Goal: Find specific page/section: Find specific page/section

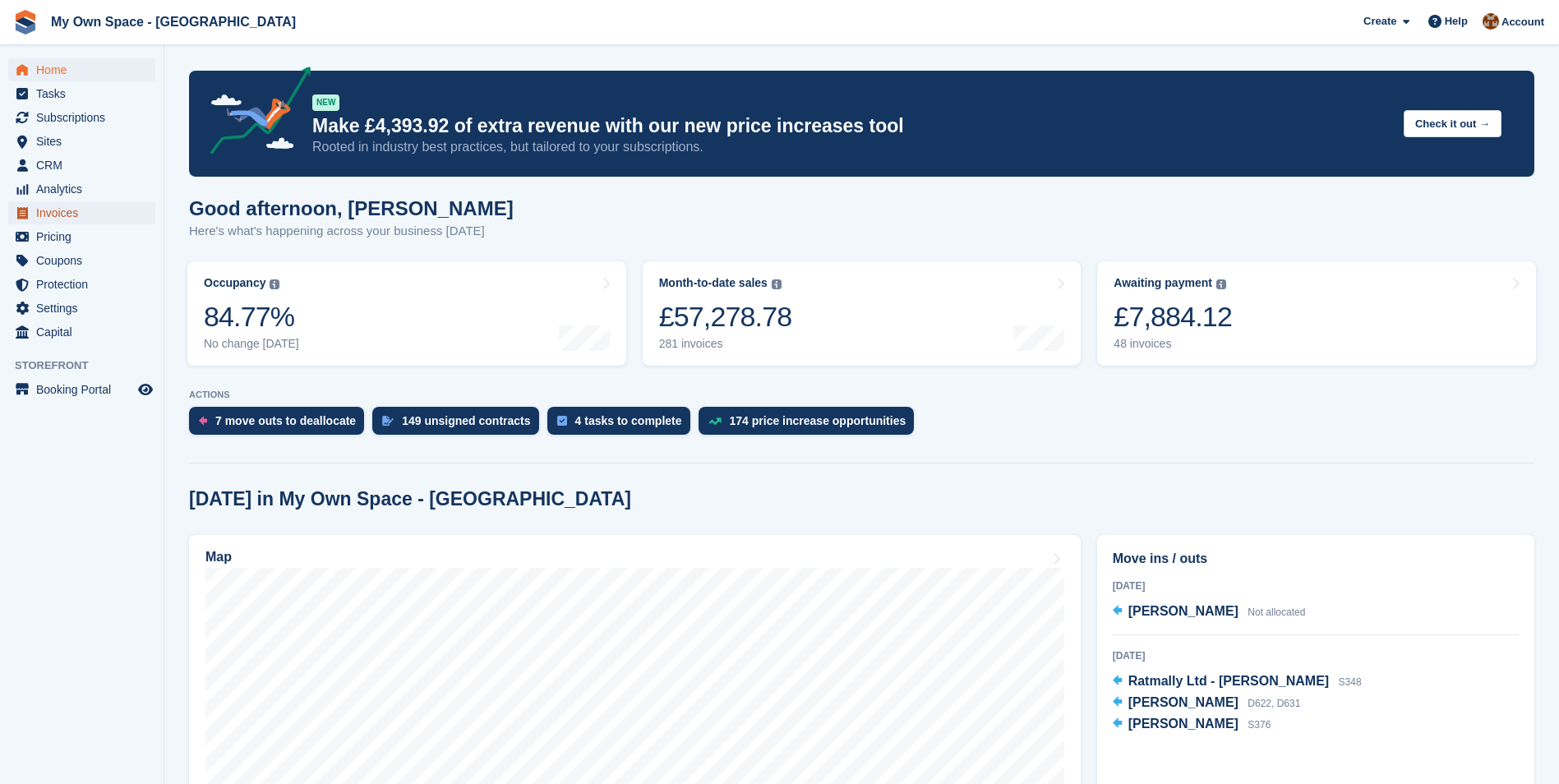
click at [64, 206] on span "Invoices" at bounding box center [85, 213] width 99 height 23
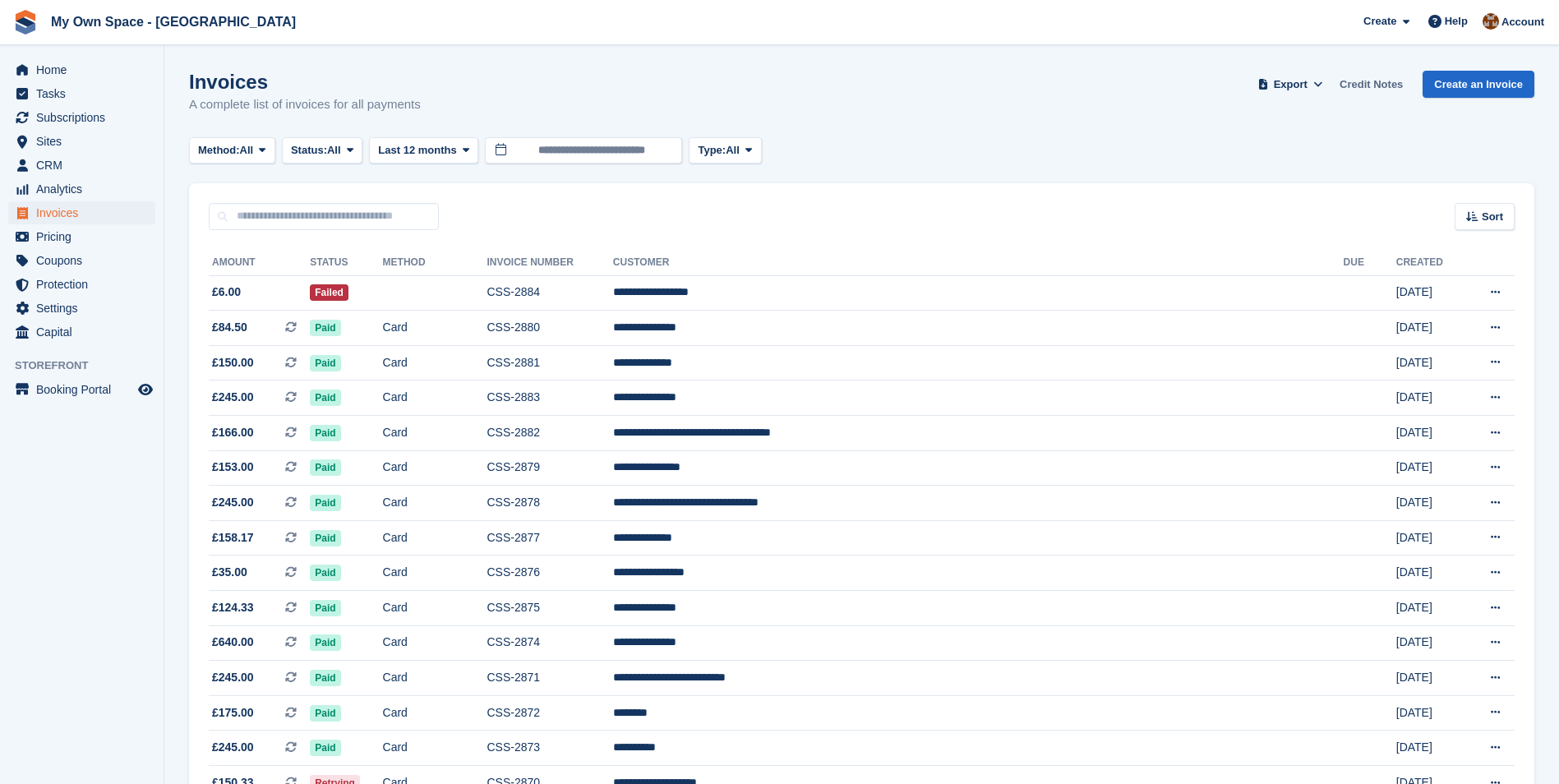
click at [1357, 80] on link "Credit Notes" at bounding box center [1371, 84] width 76 height 27
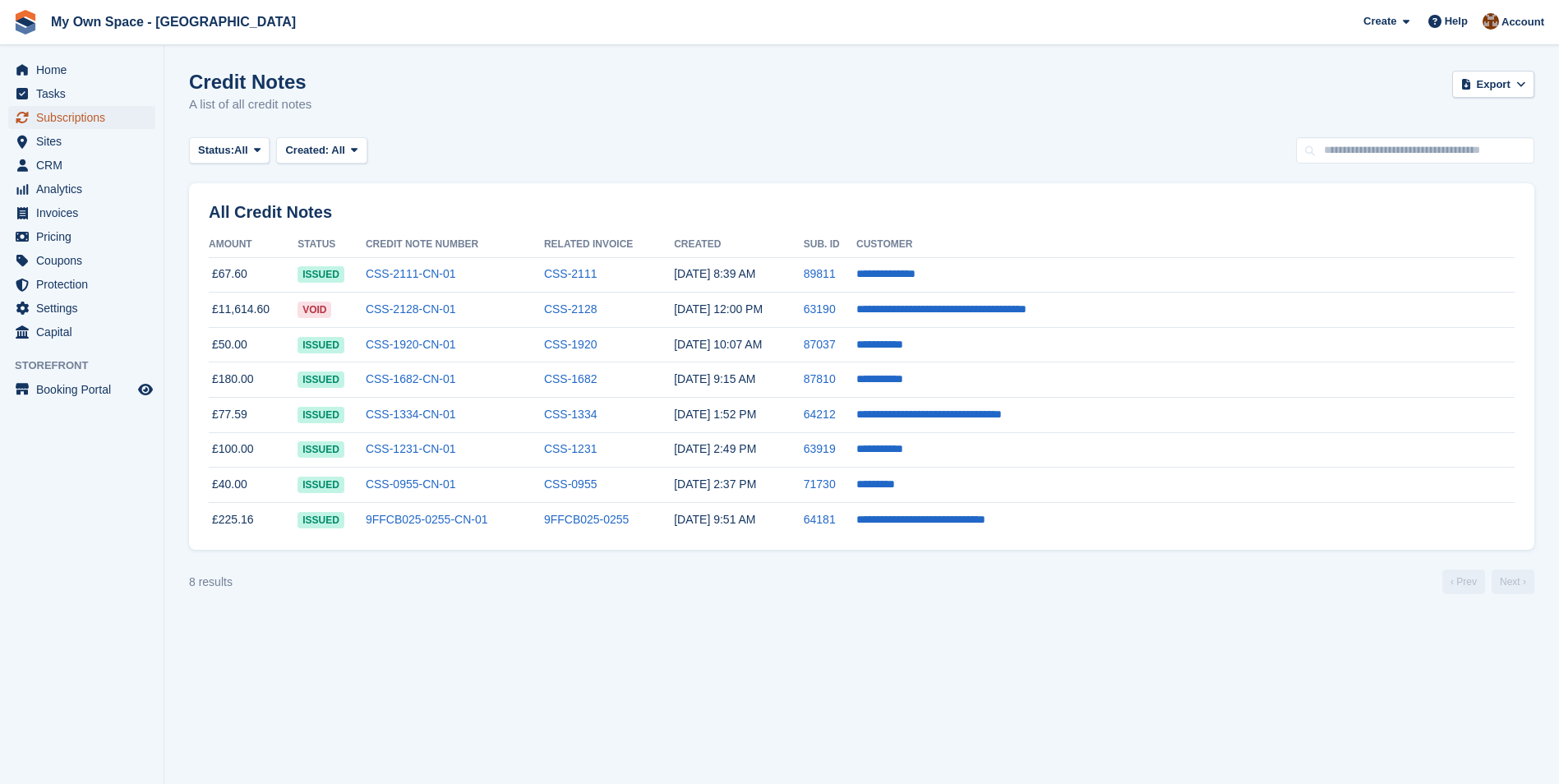
click at [55, 109] on span "Subscriptions" at bounding box center [85, 117] width 99 height 23
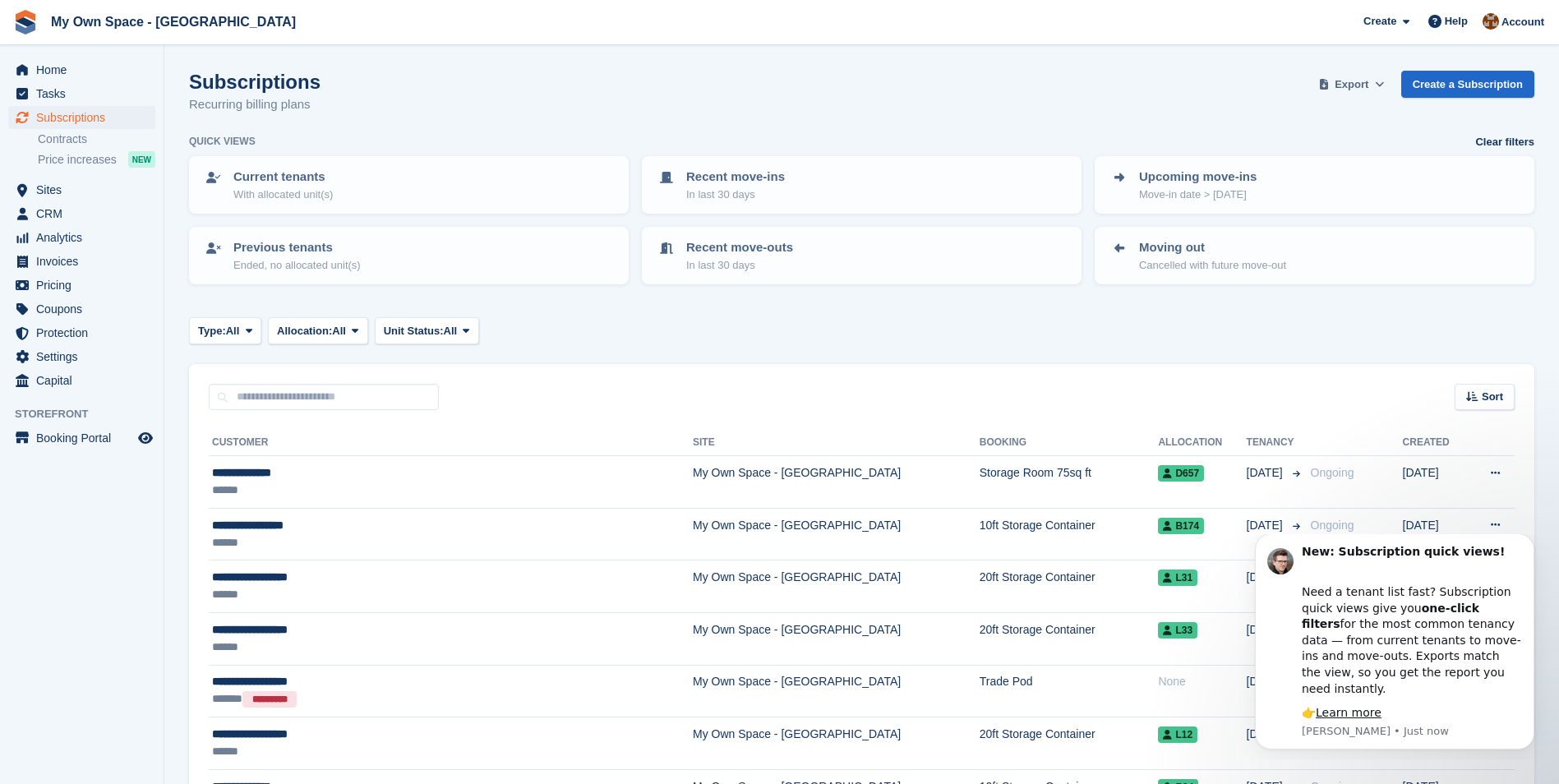
click at [1384, 79] on icon at bounding box center [1380, 84] width 9 height 10
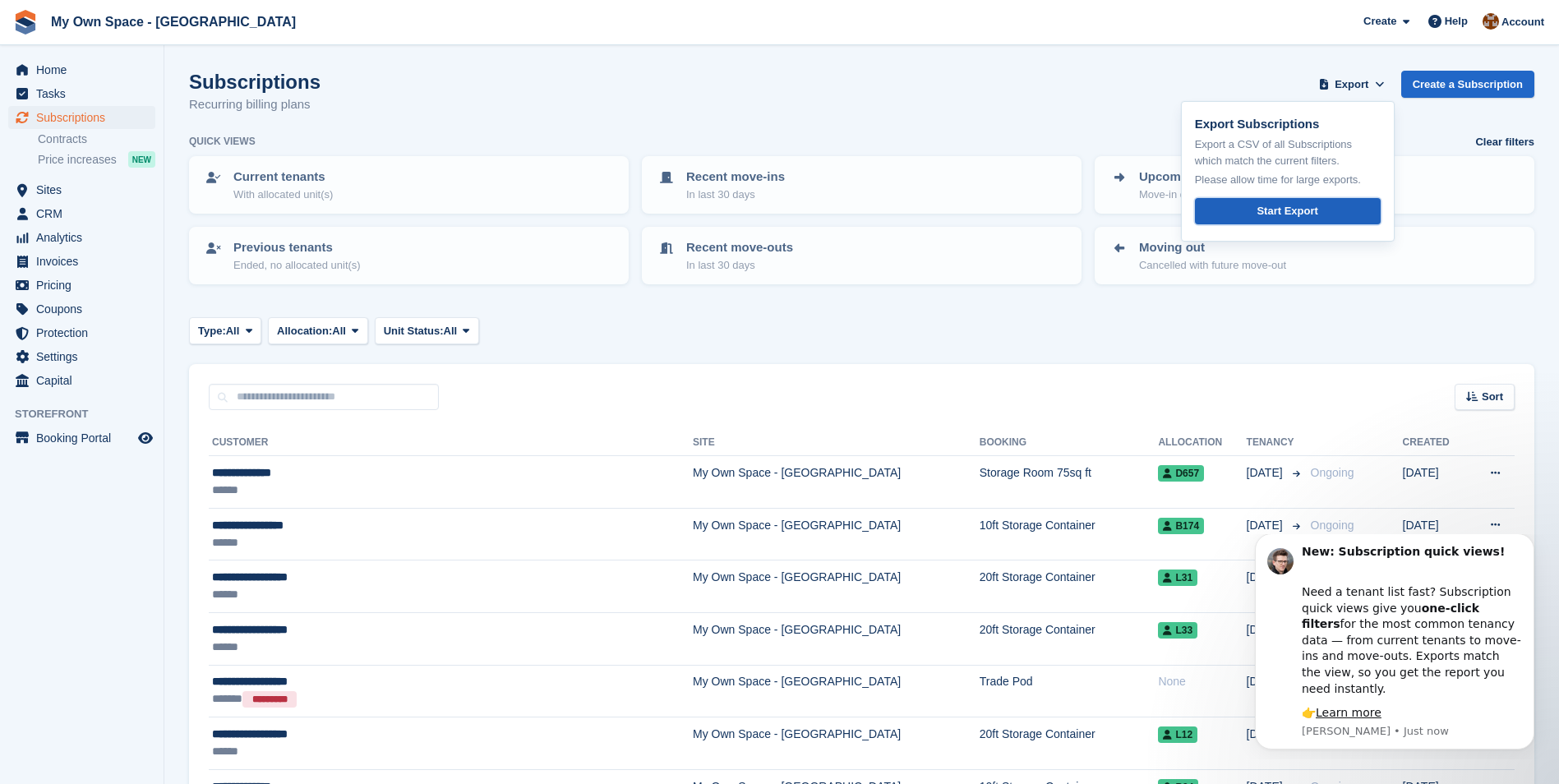
click at [1307, 205] on div "Start Export" at bounding box center [1287, 211] width 60 height 17
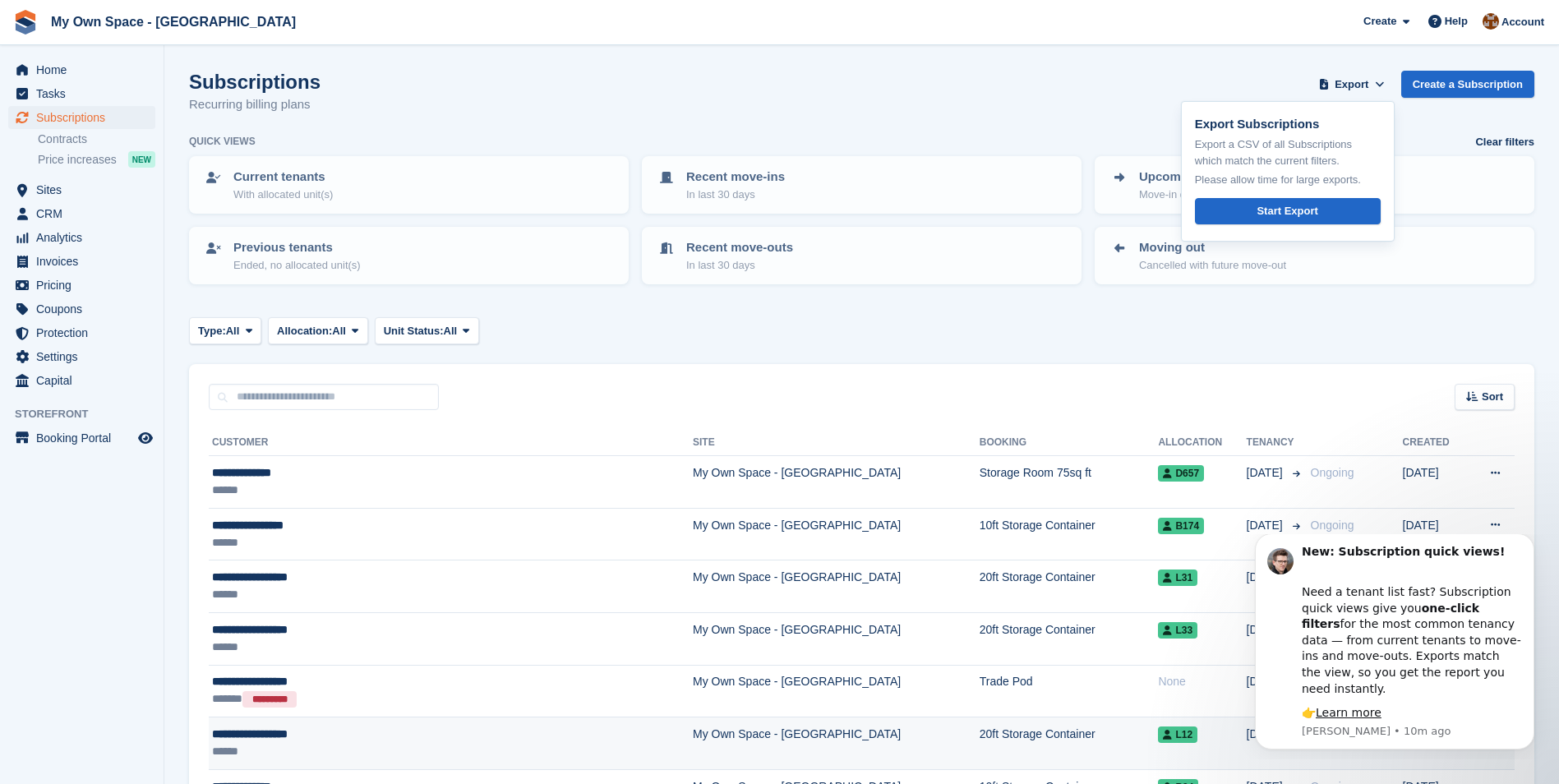
click at [980, 760] on td "20ft Storage Container" at bounding box center [1069, 744] width 179 height 52
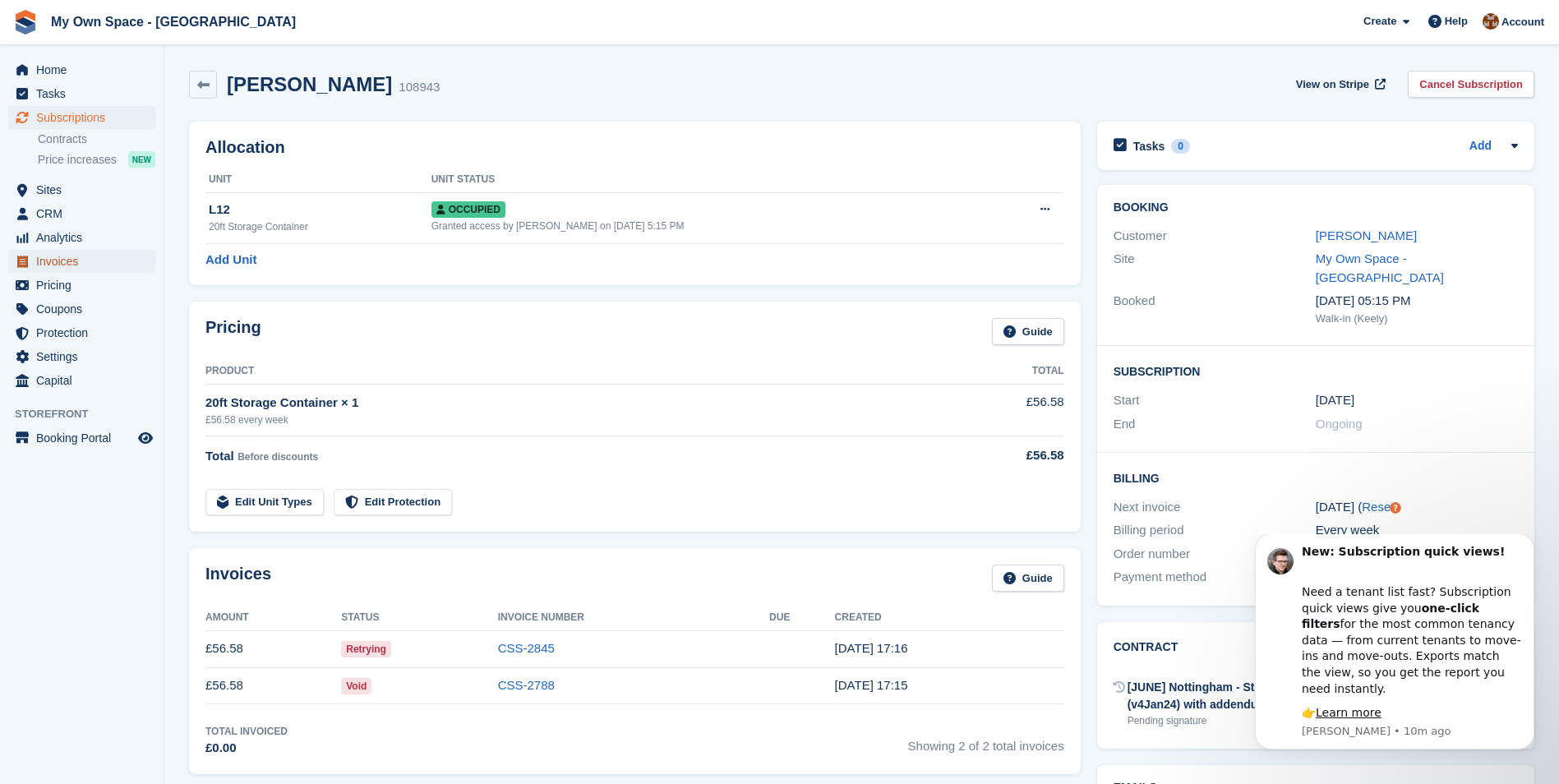
click at [67, 255] on span "Invoices" at bounding box center [85, 261] width 99 height 23
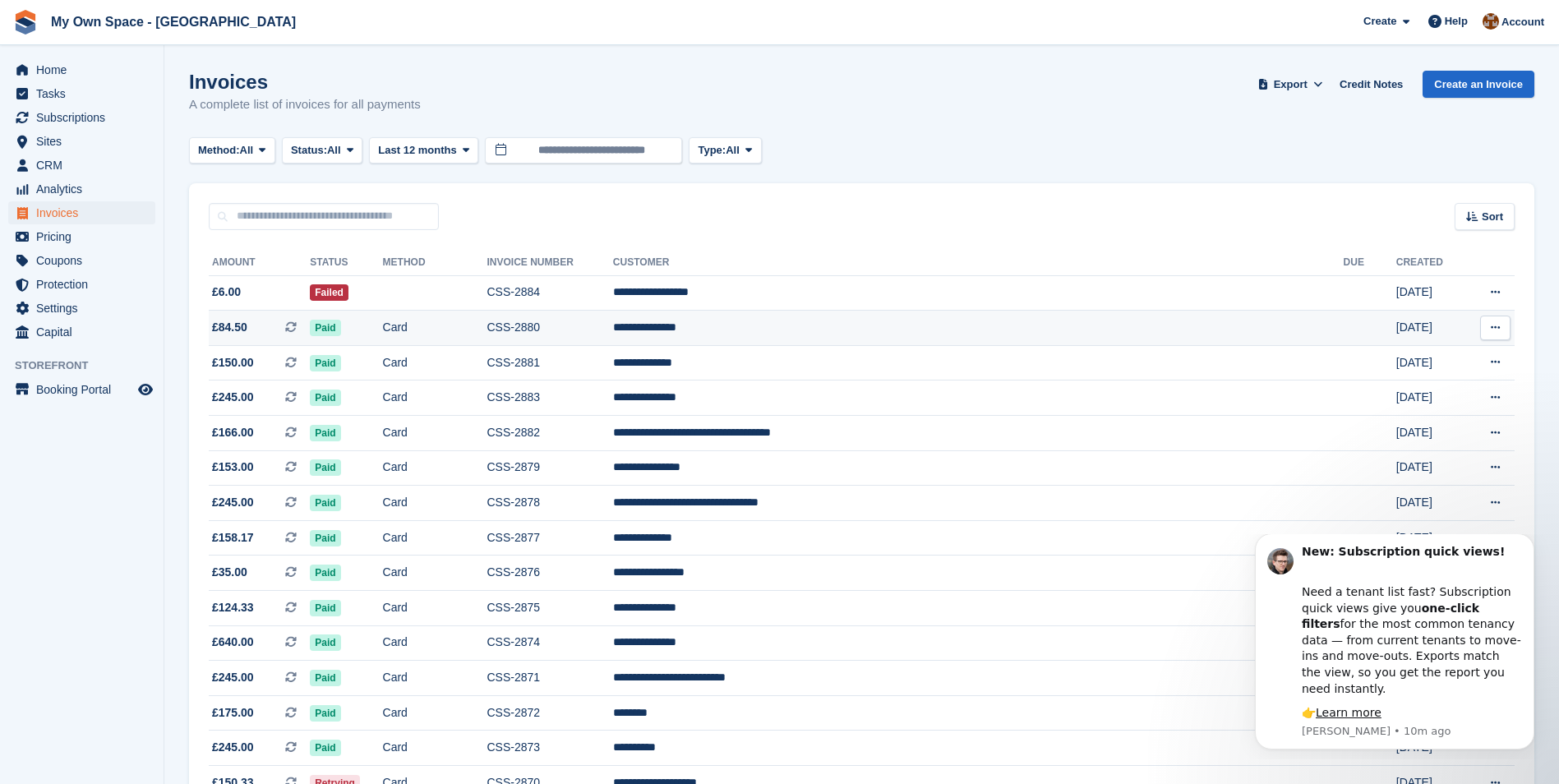
click at [613, 323] on td "CSS-2880" at bounding box center [550, 328] width 126 height 35
click at [467, 149] on icon at bounding box center [467, 150] width 7 height 10
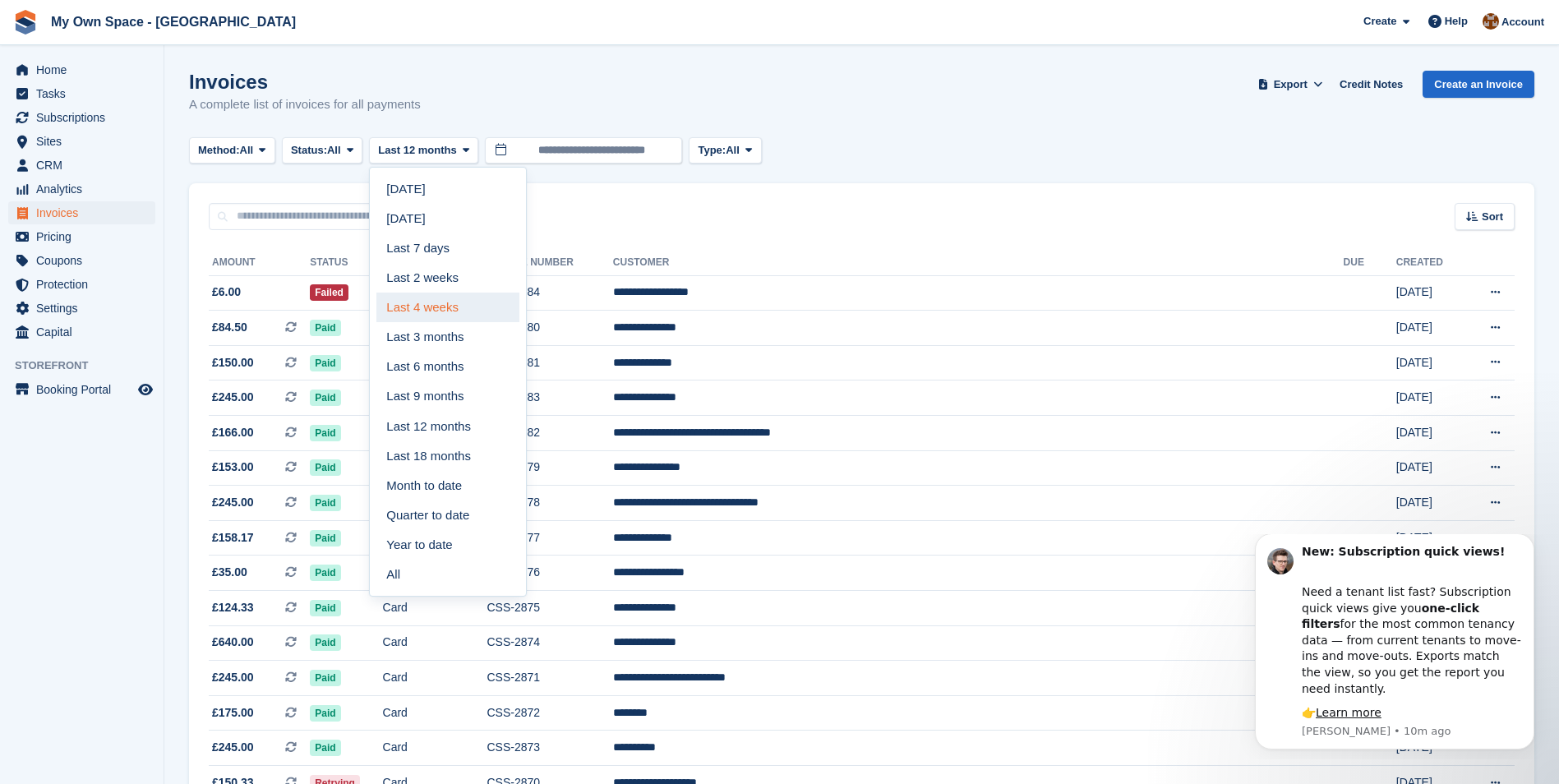
click at [436, 305] on link "Last 4 weeks" at bounding box center [447, 307] width 143 height 30
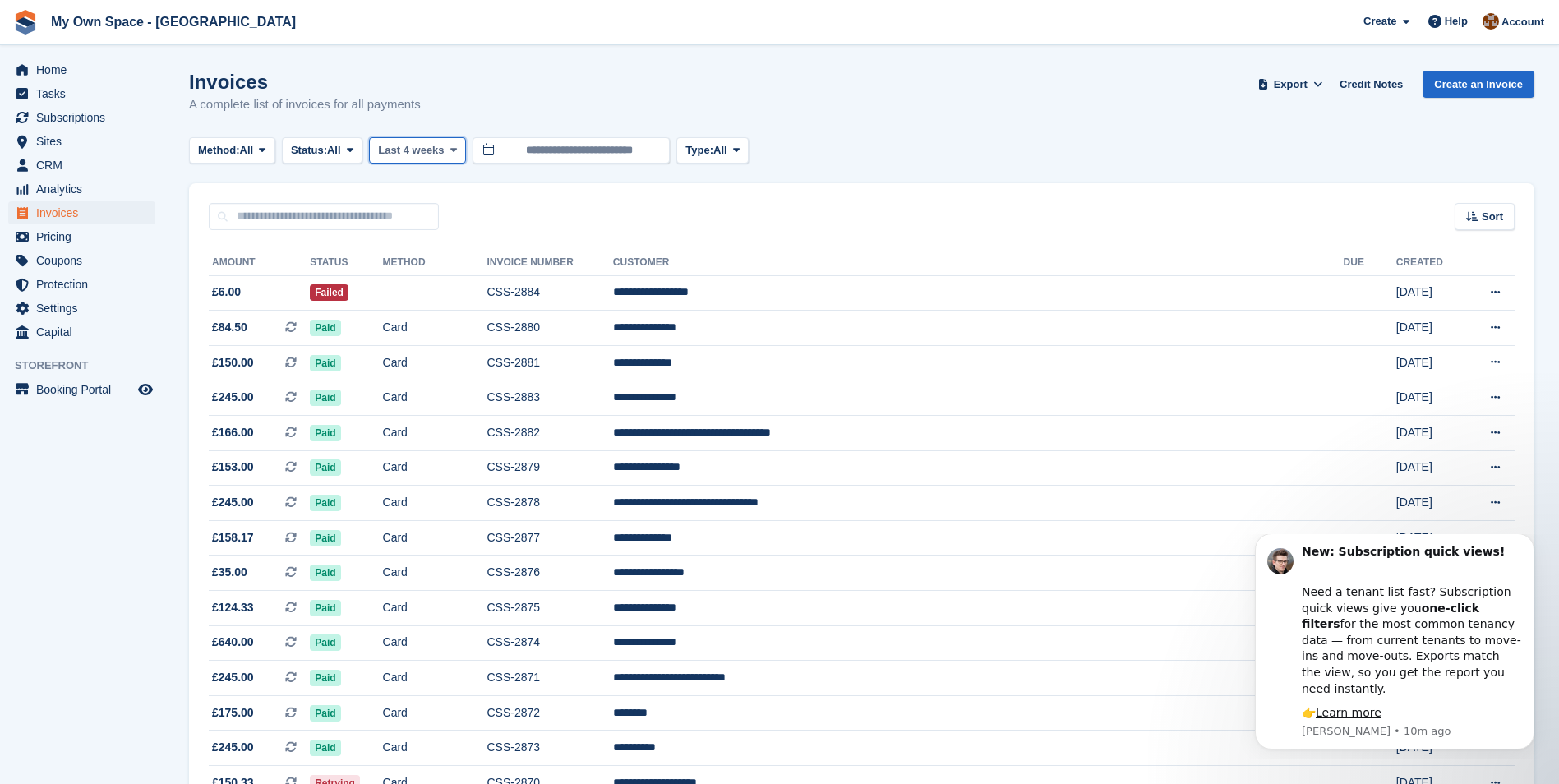
click at [452, 147] on icon at bounding box center [454, 150] width 7 height 10
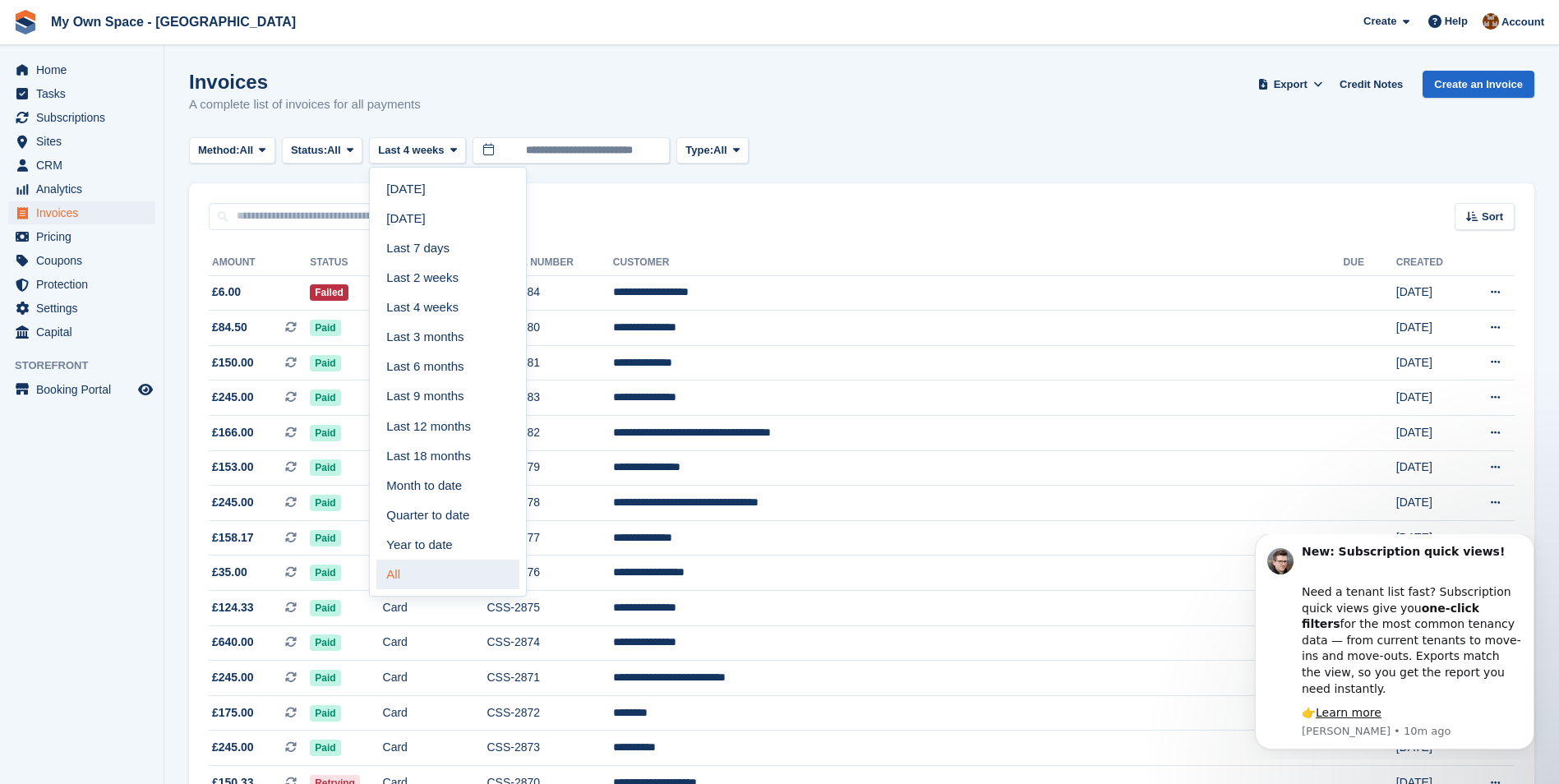
click at [414, 564] on link "All" at bounding box center [447, 574] width 143 height 30
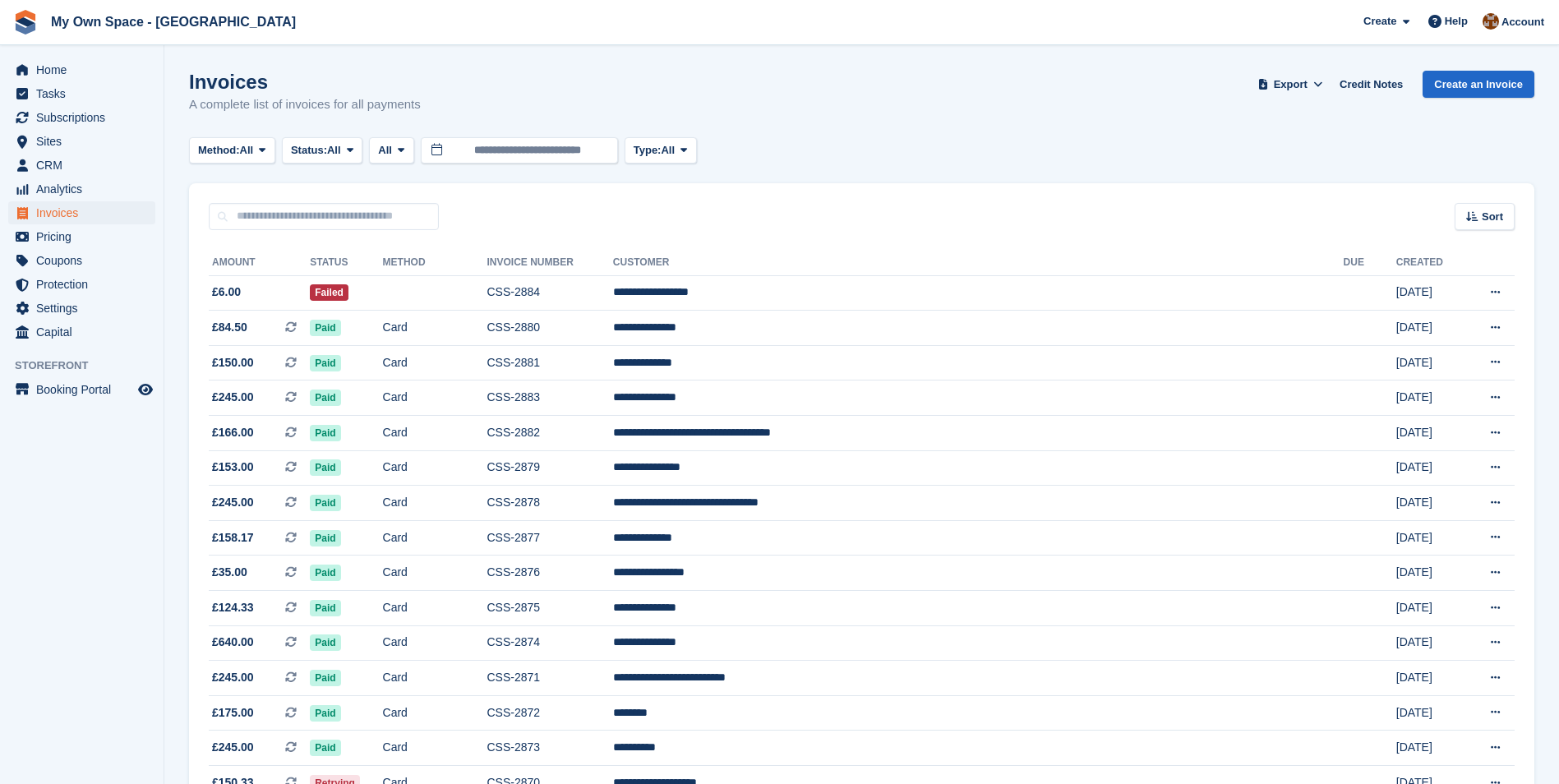
click at [1206, 113] on div "Invoices A complete list of invoices for all payments Export Export Invoices Ex…" at bounding box center [861, 102] width 1345 height 63
click at [51, 209] on span "Invoices" at bounding box center [85, 213] width 99 height 23
click at [97, 582] on aside "Home Tasks Subscriptions Subscriptions Subscriptions Contracts Price increases …" at bounding box center [81, 396] width 164 height 702
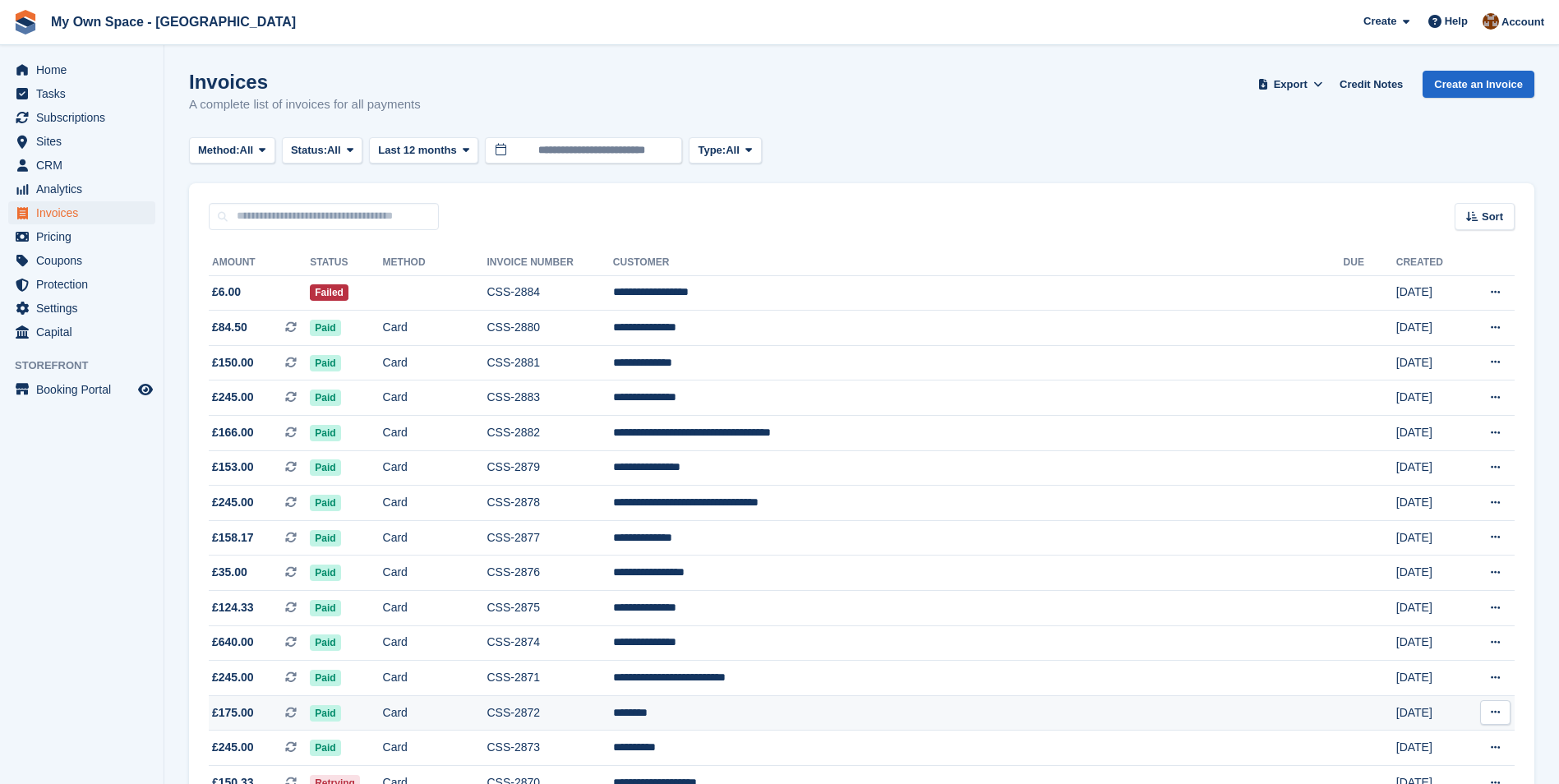
click at [286, 698] on td "£175.00 This is a recurring subscription invoice." at bounding box center [260, 712] width 102 height 35
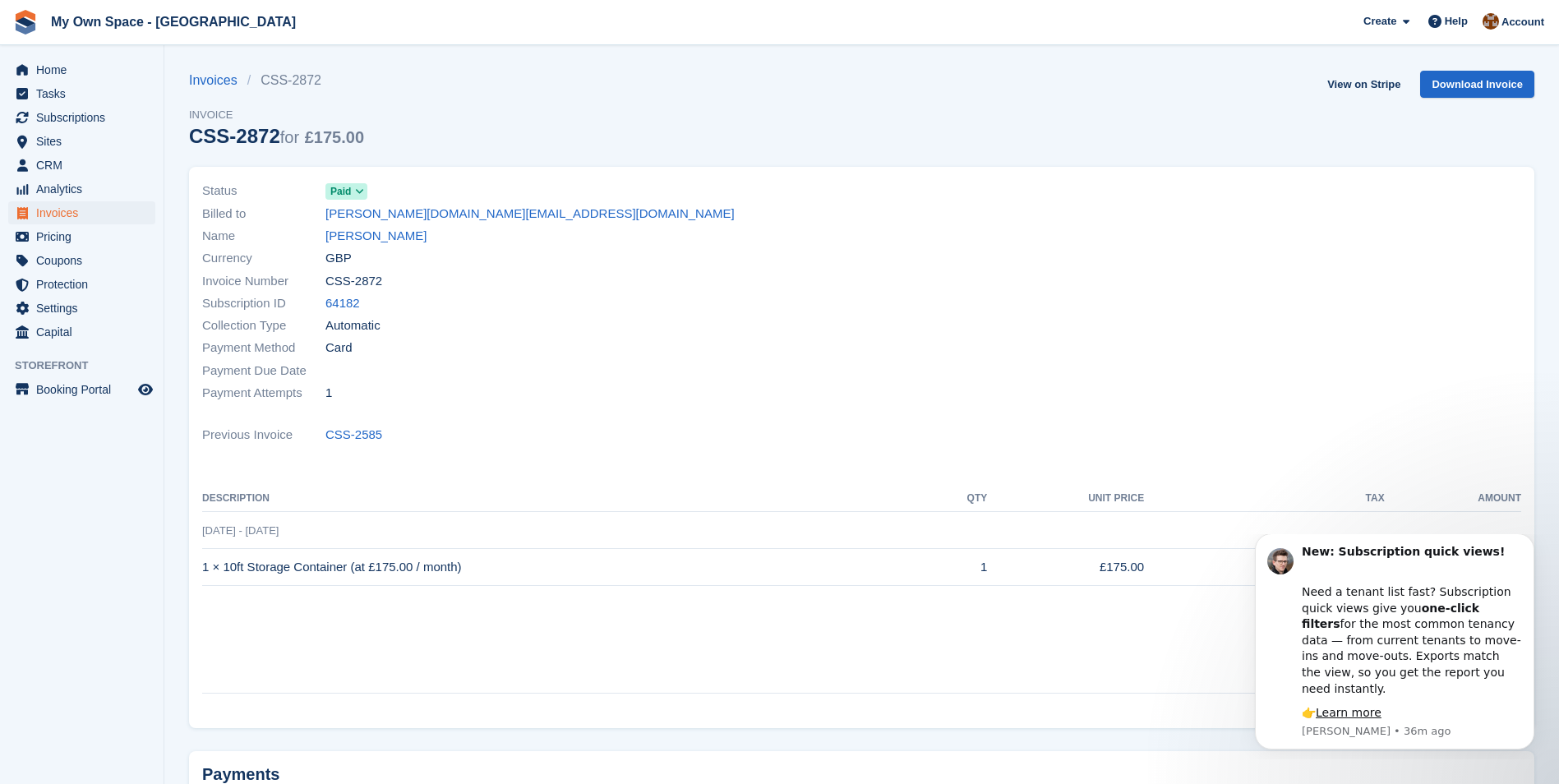
click at [94, 665] on aside "Home Tasks Subscriptions Subscriptions Subscriptions Contracts Price increases …" at bounding box center [81, 396] width 164 height 702
